Goal: Information Seeking & Learning: Learn about a topic

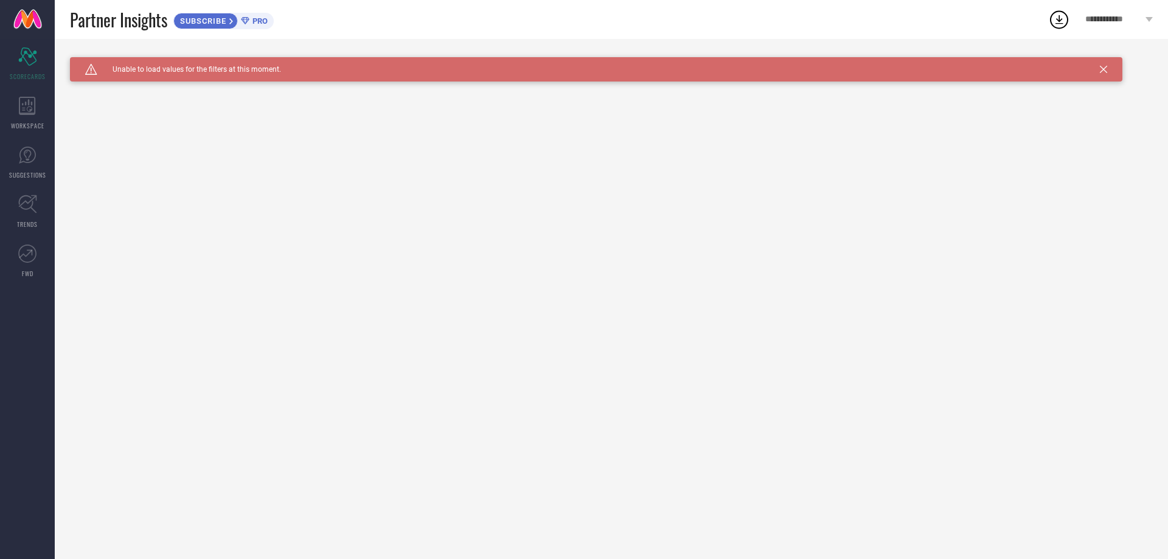
click at [196, 12] on link "SUBSCRIBE PRO" at bounding box center [223, 19] width 100 height 19
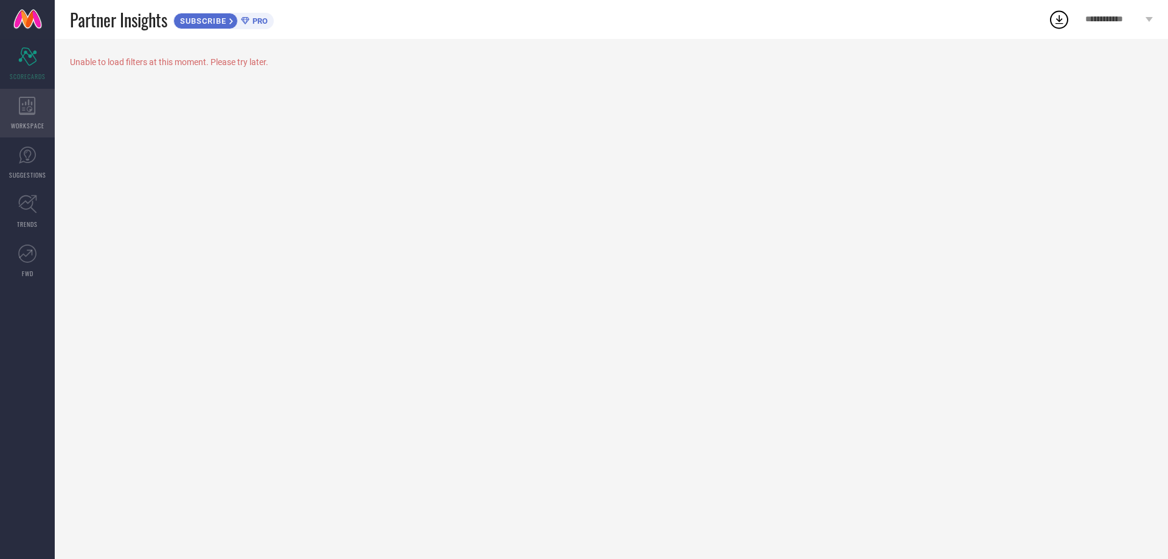
drag, startPoint x: 29, startPoint y: 114, endPoint x: 33, endPoint y: 100, distance: 15.2
click at [33, 100] on icon at bounding box center [27, 106] width 17 height 18
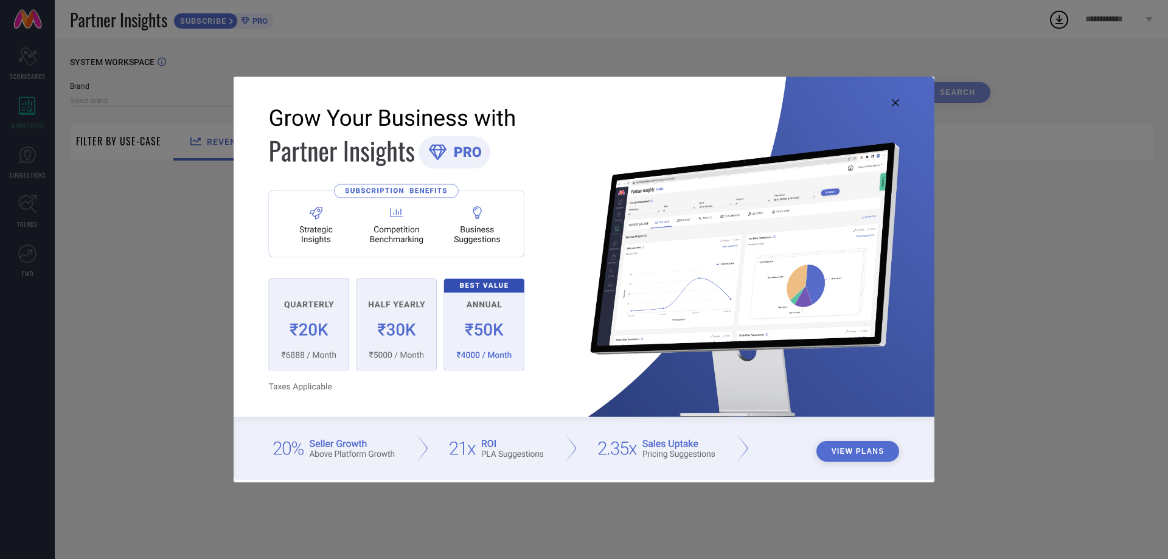
type input "1 STOP FASHION"
type input "All"
click at [895, 103] on icon at bounding box center [895, 102] width 7 height 7
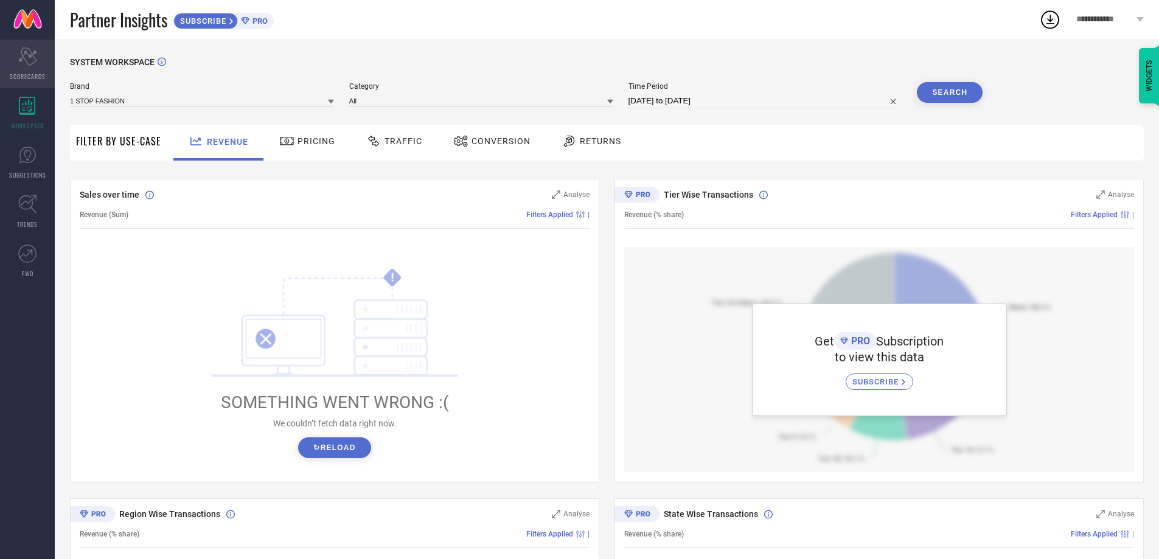
click at [25, 50] on icon at bounding box center [27, 56] width 18 height 18
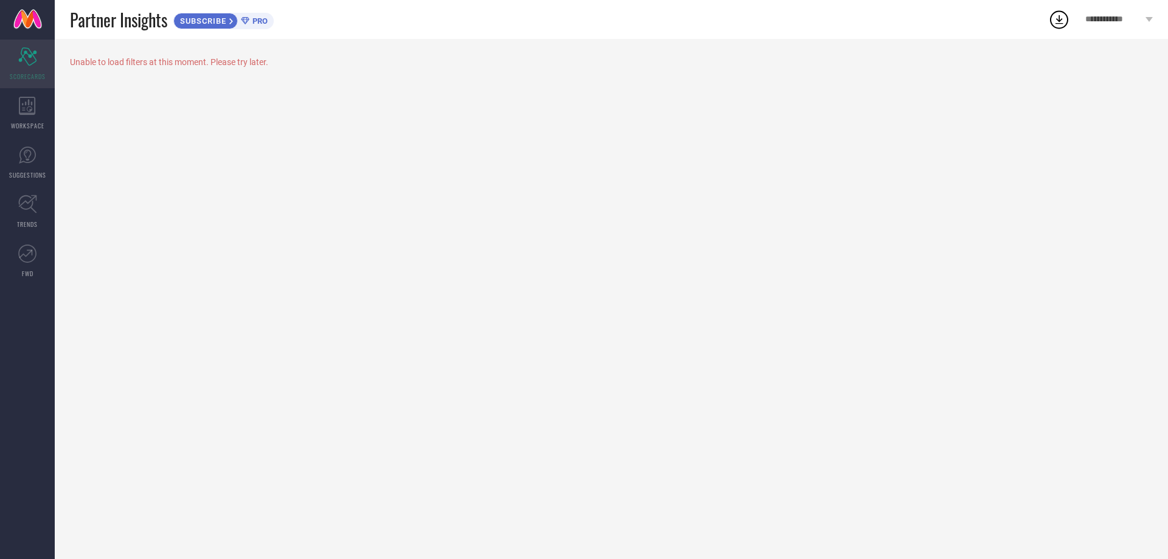
click at [28, 71] on div "Scorecard SCORECARDS" at bounding box center [27, 64] width 55 height 49
click at [35, 116] on div "WORKSPACE" at bounding box center [27, 113] width 55 height 49
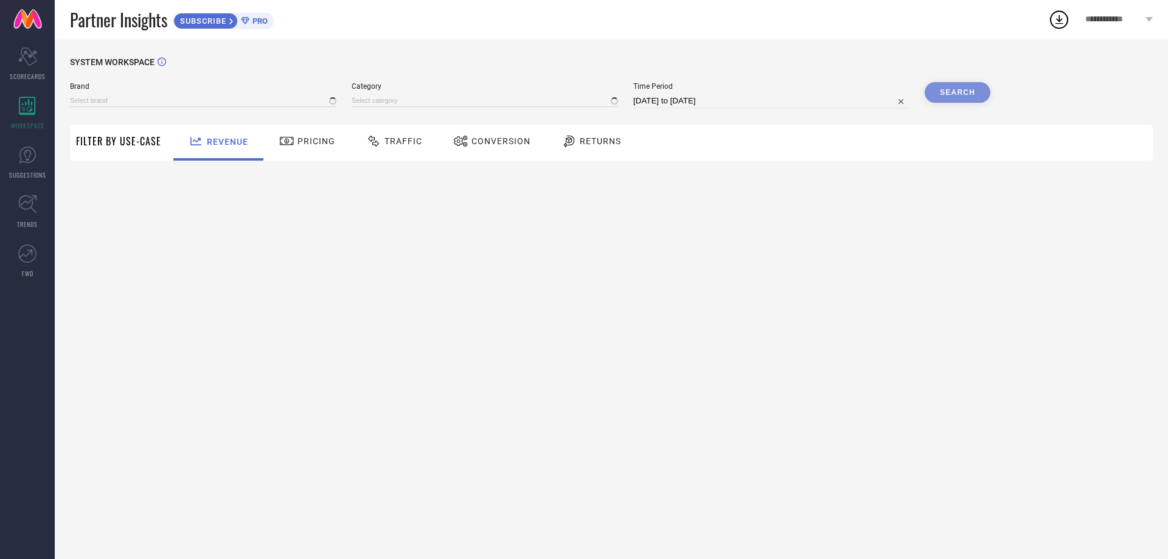
type input "1 STOP FASHION"
type input "All"
click at [308, 137] on span "Pricing" at bounding box center [316, 141] width 38 height 10
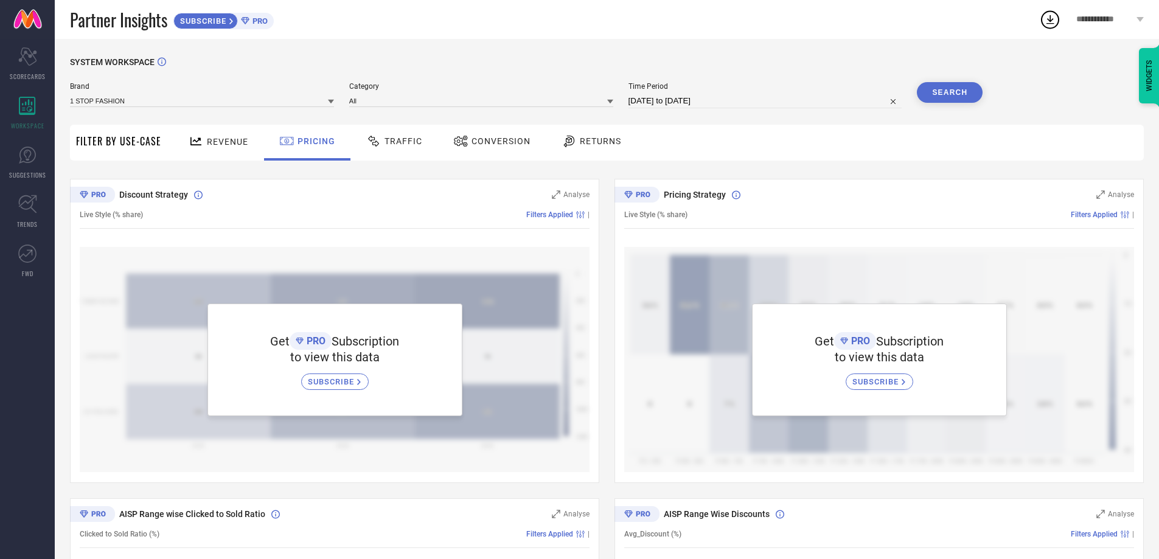
click at [401, 153] on div "Traffic" at bounding box center [394, 143] width 86 height 36
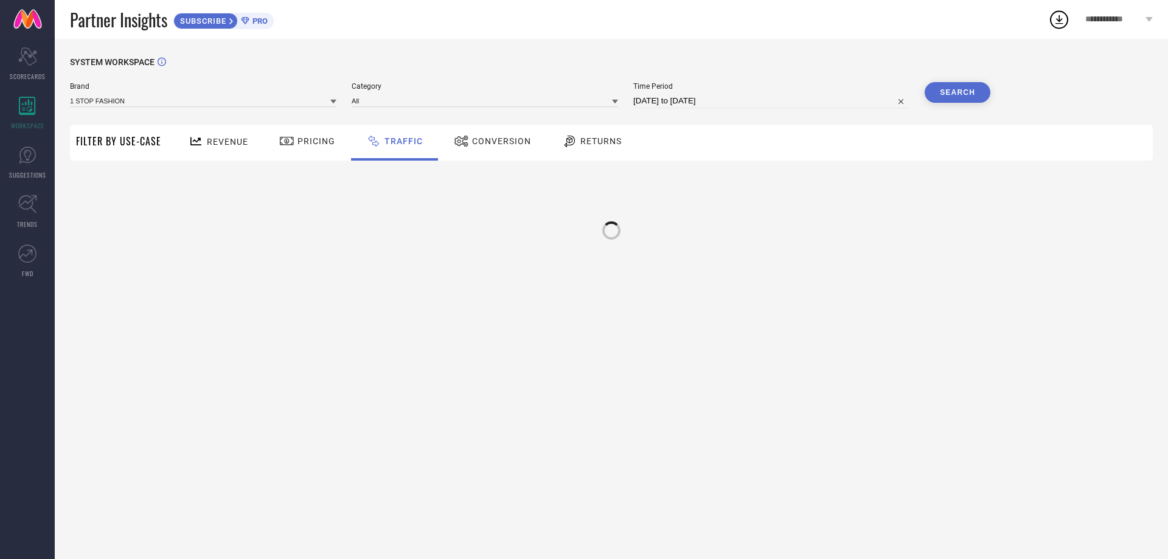
click at [470, 151] on div "Conversion" at bounding box center [492, 141] width 83 height 21
drag, startPoint x: 361, startPoint y: 156, endPoint x: 233, endPoint y: 156, distance: 127.7
click at [360, 156] on div "Traffic" at bounding box center [394, 143] width 86 height 36
click at [226, 156] on div "Revenue" at bounding box center [218, 143] width 90 height 36
click at [150, 148] on span "Filter By Use-Case" at bounding box center [118, 141] width 85 height 15
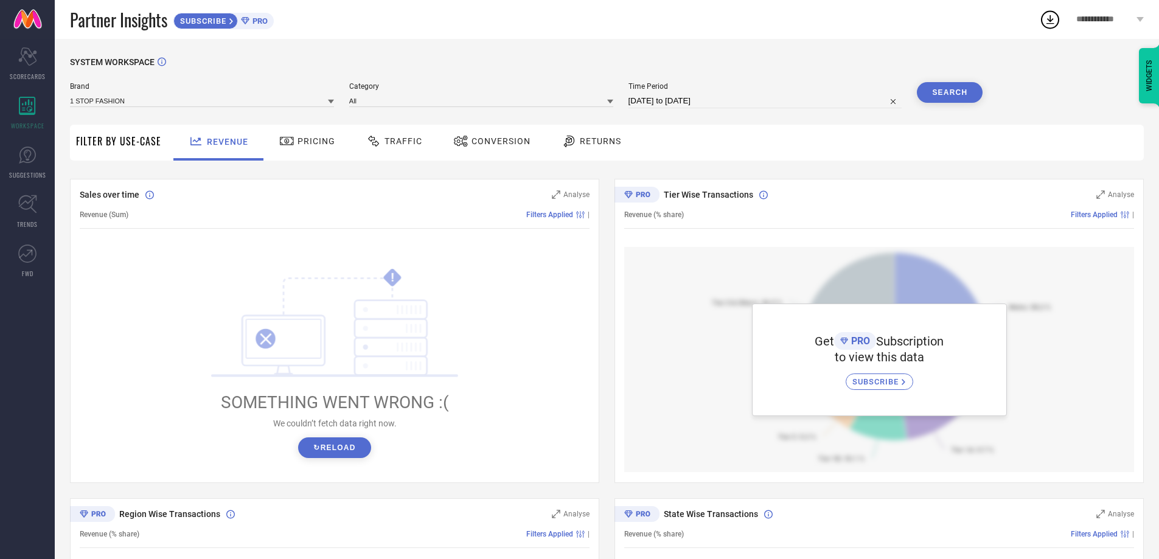
click at [127, 150] on div "Filter By Use-Case" at bounding box center [118, 143] width 85 height 36
click at [128, 139] on span "Filter By Use-Case" at bounding box center [118, 141] width 85 height 15
click at [229, 150] on div "Revenue" at bounding box center [219, 141] width 66 height 21
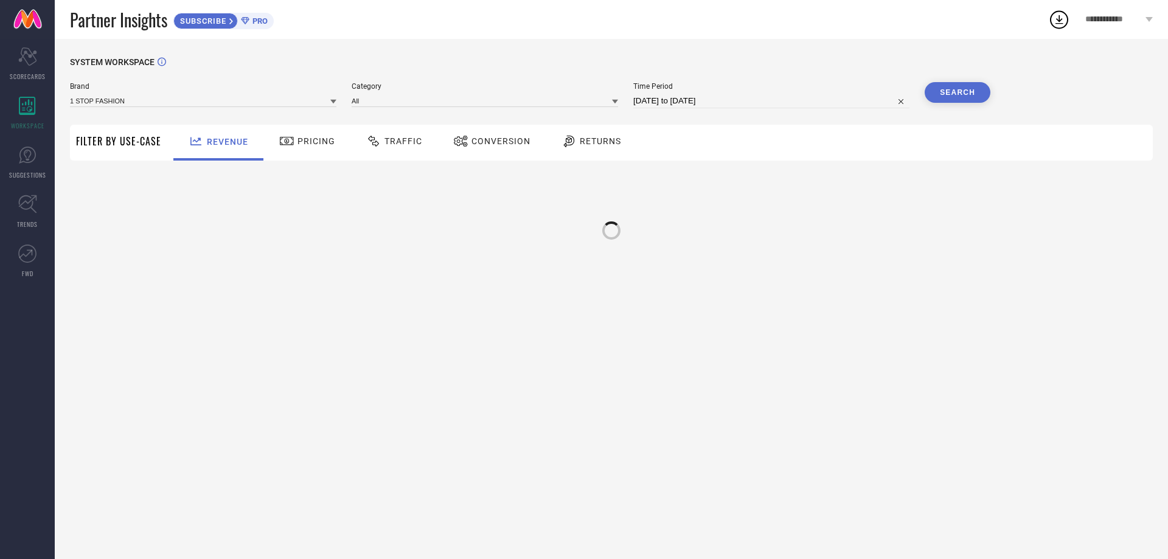
click at [370, 153] on div "Traffic" at bounding box center [394, 143] width 86 height 36
click at [300, 148] on div "Pricing" at bounding box center [307, 141] width 62 height 21
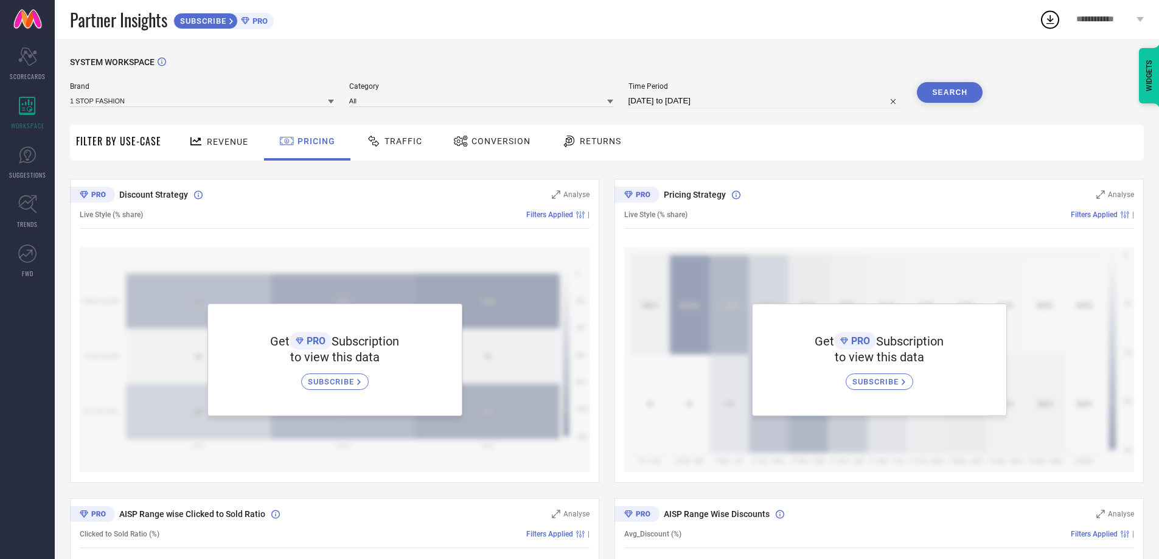
click at [421, 138] on div "Traffic" at bounding box center [394, 141] width 62 height 21
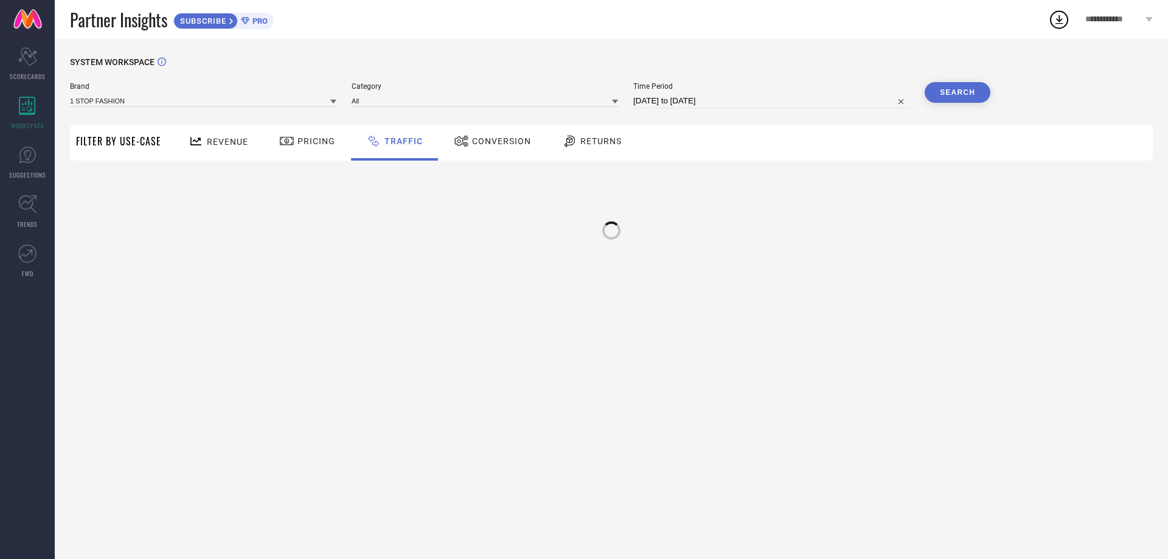
click at [473, 147] on div "Conversion" at bounding box center [492, 141] width 83 height 21
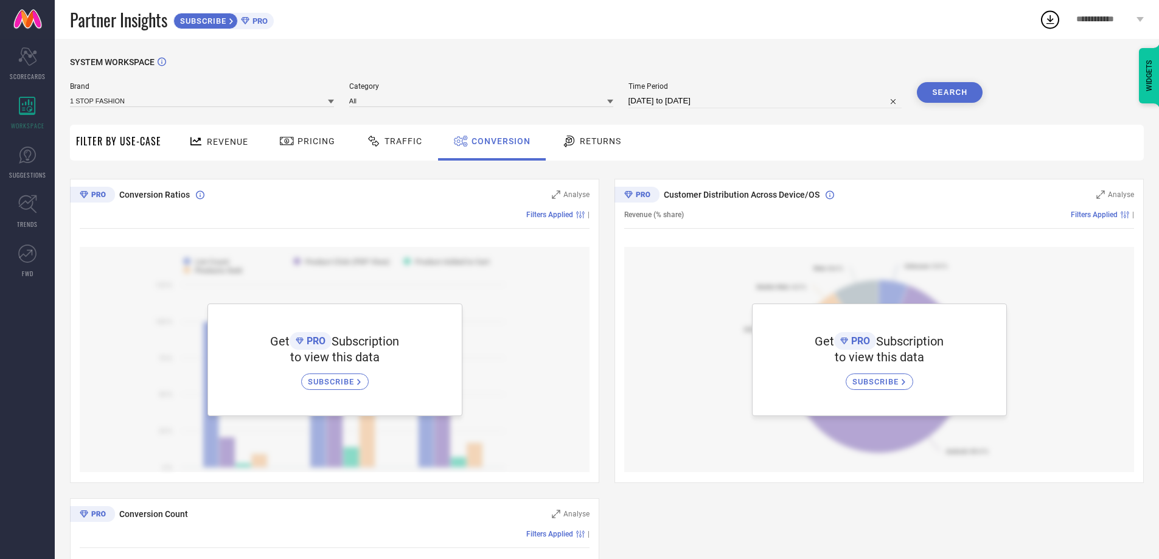
click at [598, 156] on div "Returns" at bounding box center [591, 143] width 90 height 36
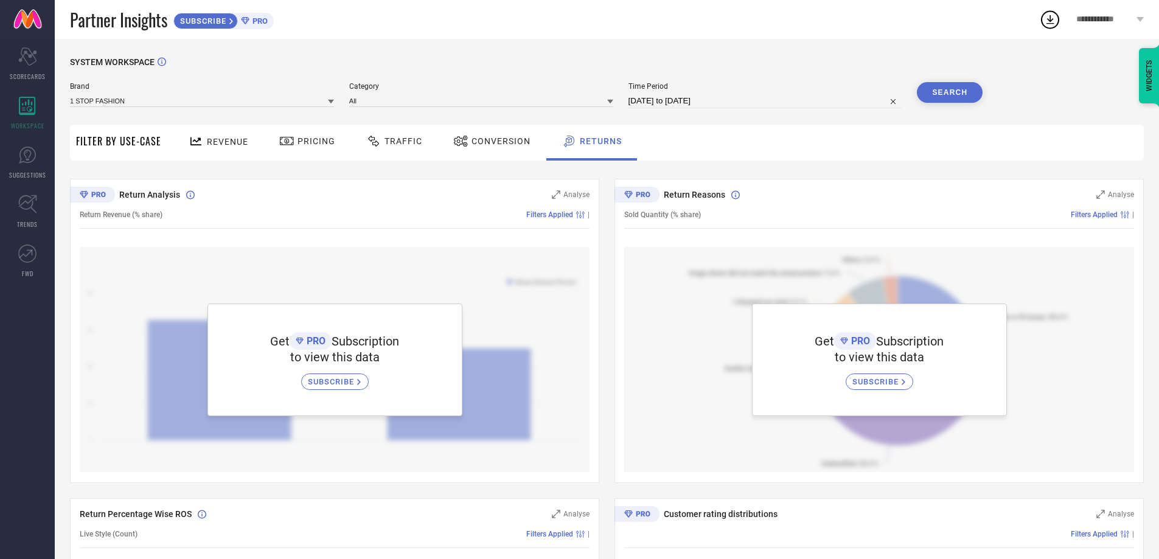
click at [114, 151] on div "Filter By Use-Case" at bounding box center [118, 143] width 85 height 36
click at [190, 152] on div "Revenue" at bounding box center [219, 141] width 66 height 21
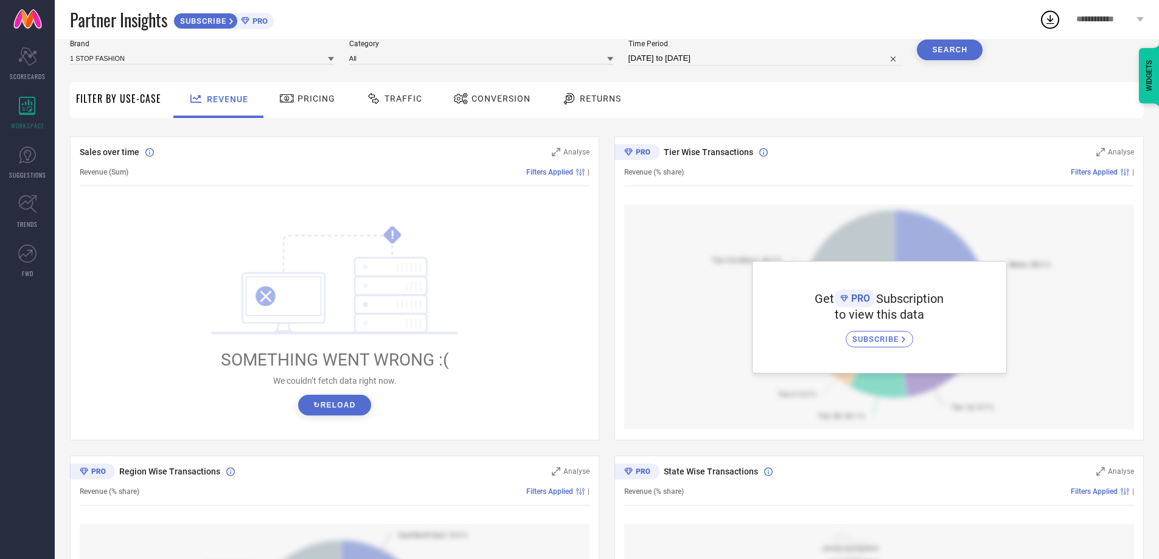
scroll to position [122, 0]
